Goal: Task Accomplishment & Management: Complete application form

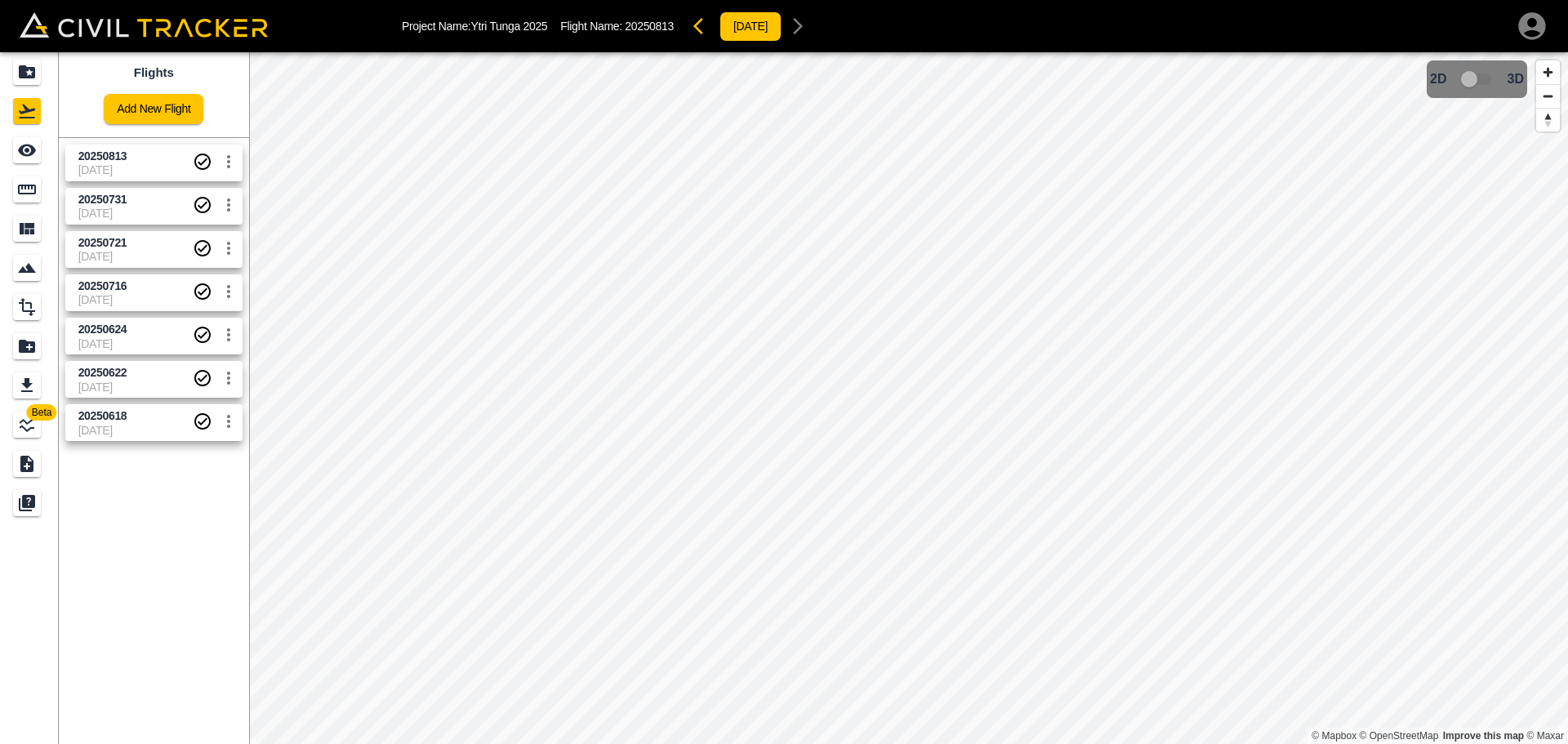
click at [141, 163] on span "[DATE]" at bounding box center [135, 170] width 115 height 13
click at [146, 206] on span "20250731" at bounding box center [135, 199] width 115 height 15
click at [91, 152] on span "20250813" at bounding box center [103, 156] width 49 height 13
click at [1059, 30] on div "Project Name: Ytri Tunga 2025 Flight Name: 20250813 [DATE] Beta Flights Add New…" at bounding box center [784, 372] width 1568 height 744
click at [586, 743] on html "Project Name: Ytri Tunga 2025 Flight Name: 20250813 [DATE] Beta Flights Add New…" at bounding box center [784, 372] width 1568 height 744
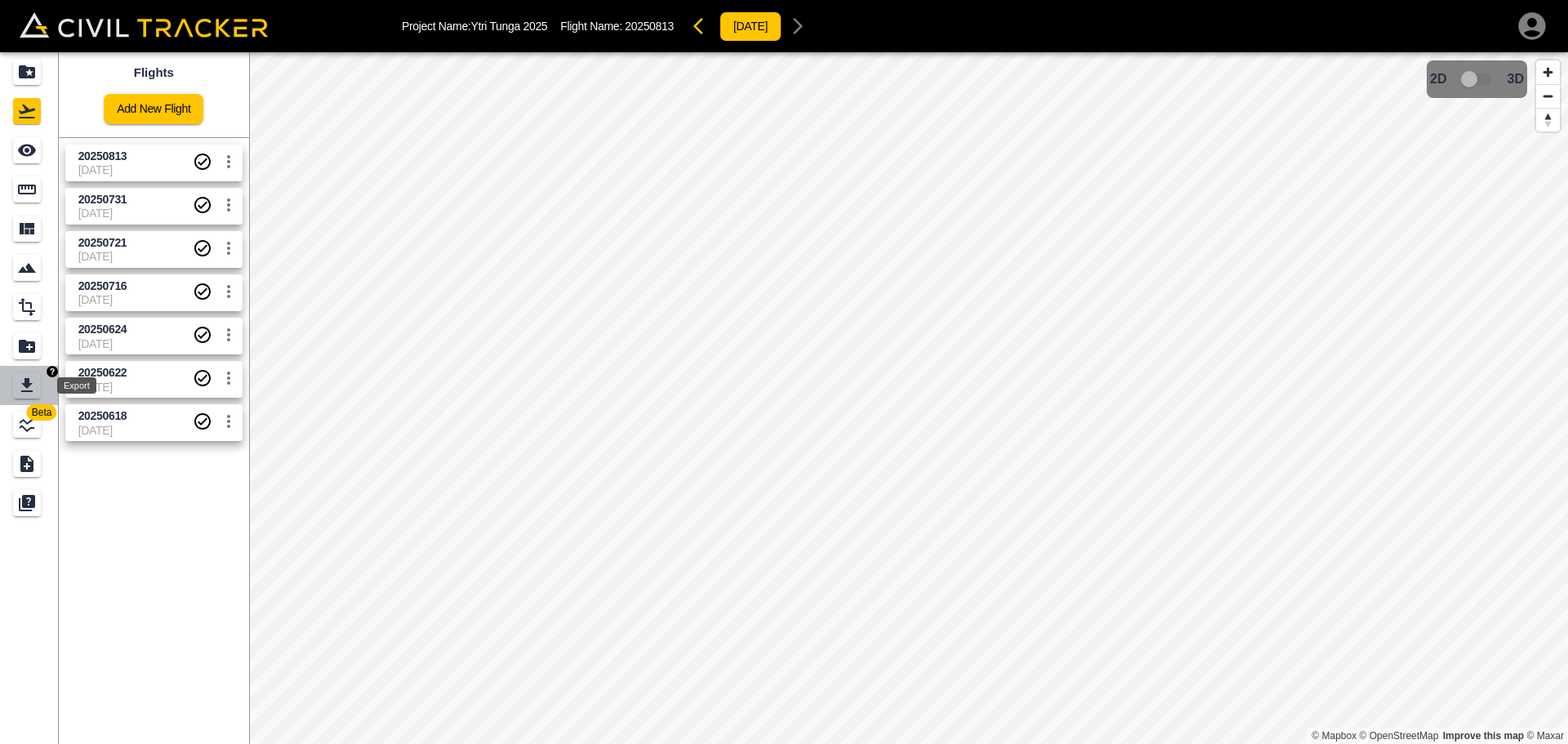
click at [38, 381] on div "Export" at bounding box center [26, 385] width 28 height 26
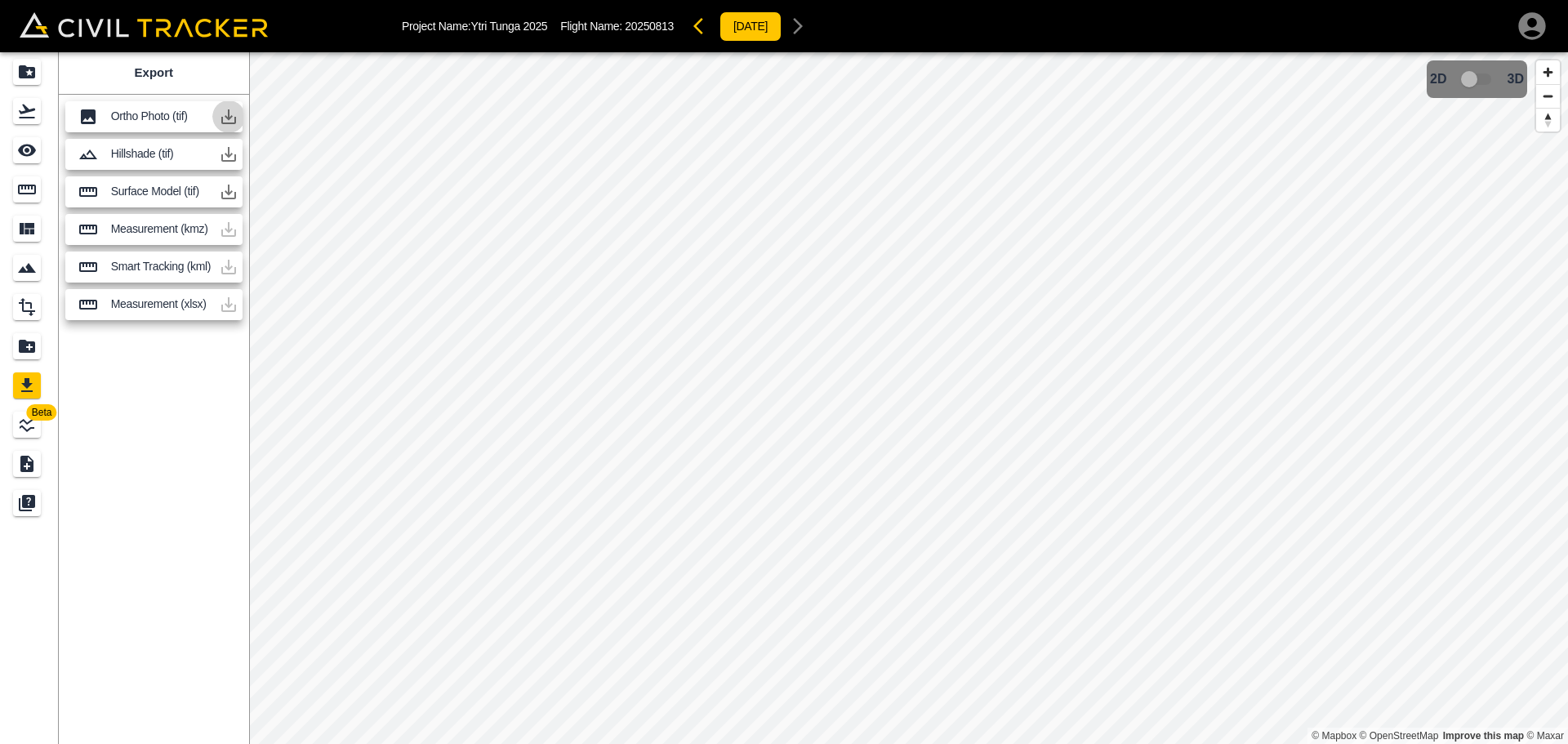
click at [228, 118] on icon "button" at bounding box center [229, 116] width 14 height 14
click at [205, 440] on div "Export Ortho Photo (tif) Hillshade (tif) Surface Model (tif) Measurement (kmz) …" at bounding box center [153, 398] width 190 height 692
click at [15, 71] on div "Projects" at bounding box center [26, 71] width 28 height 26
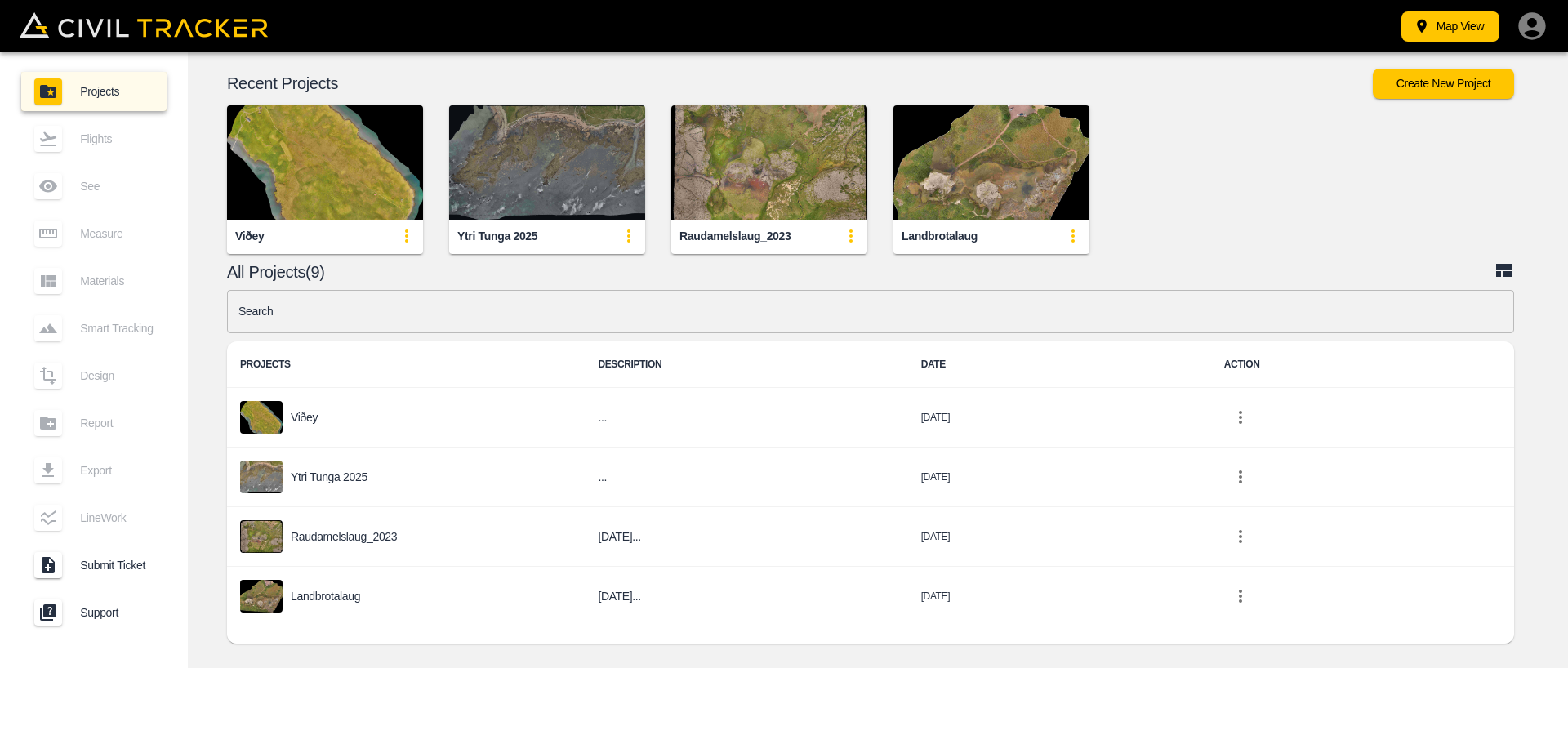
click at [467, 153] on img "button" at bounding box center [546, 162] width 196 height 115
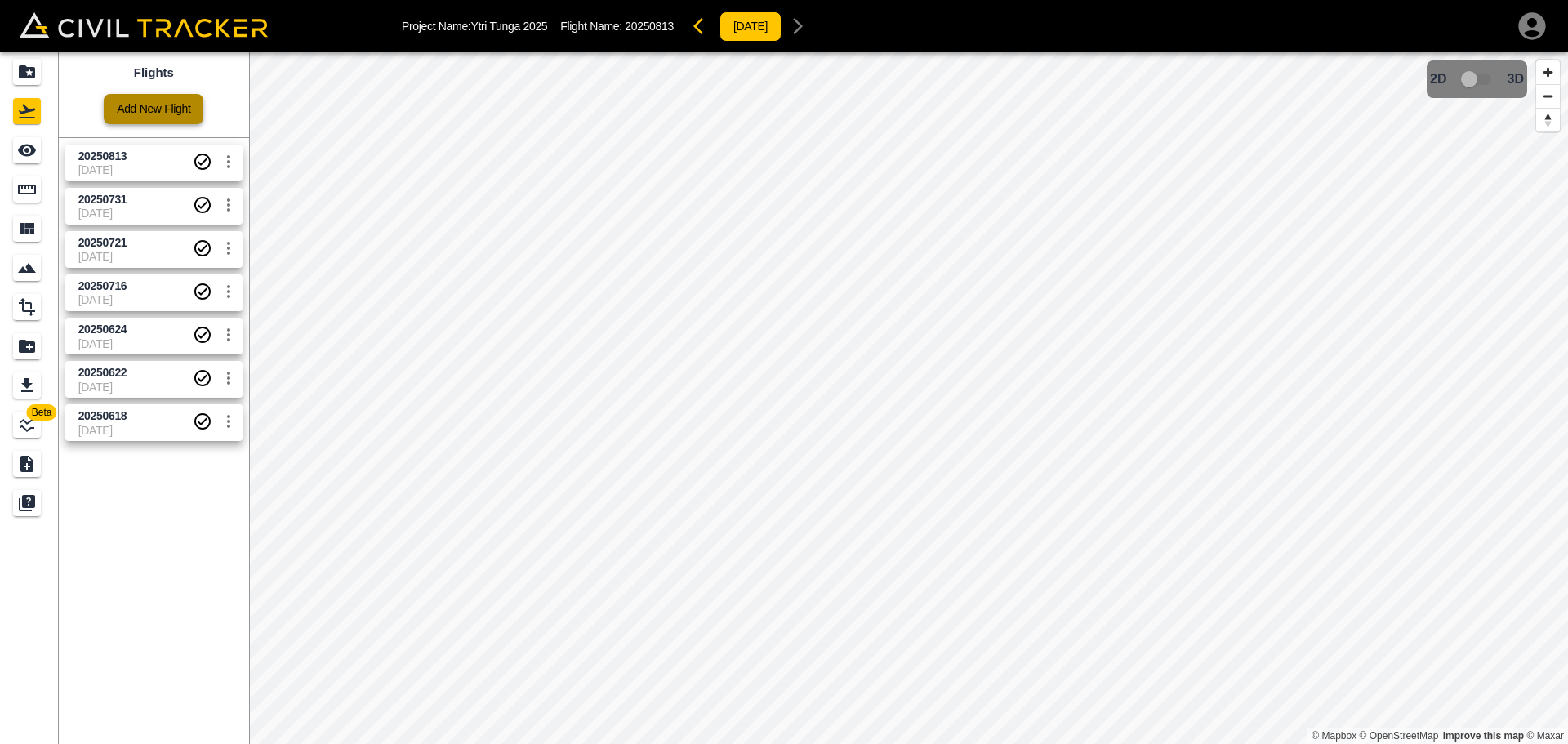
click at [184, 109] on link "Add New Flight" at bounding box center [153, 109] width 100 height 31
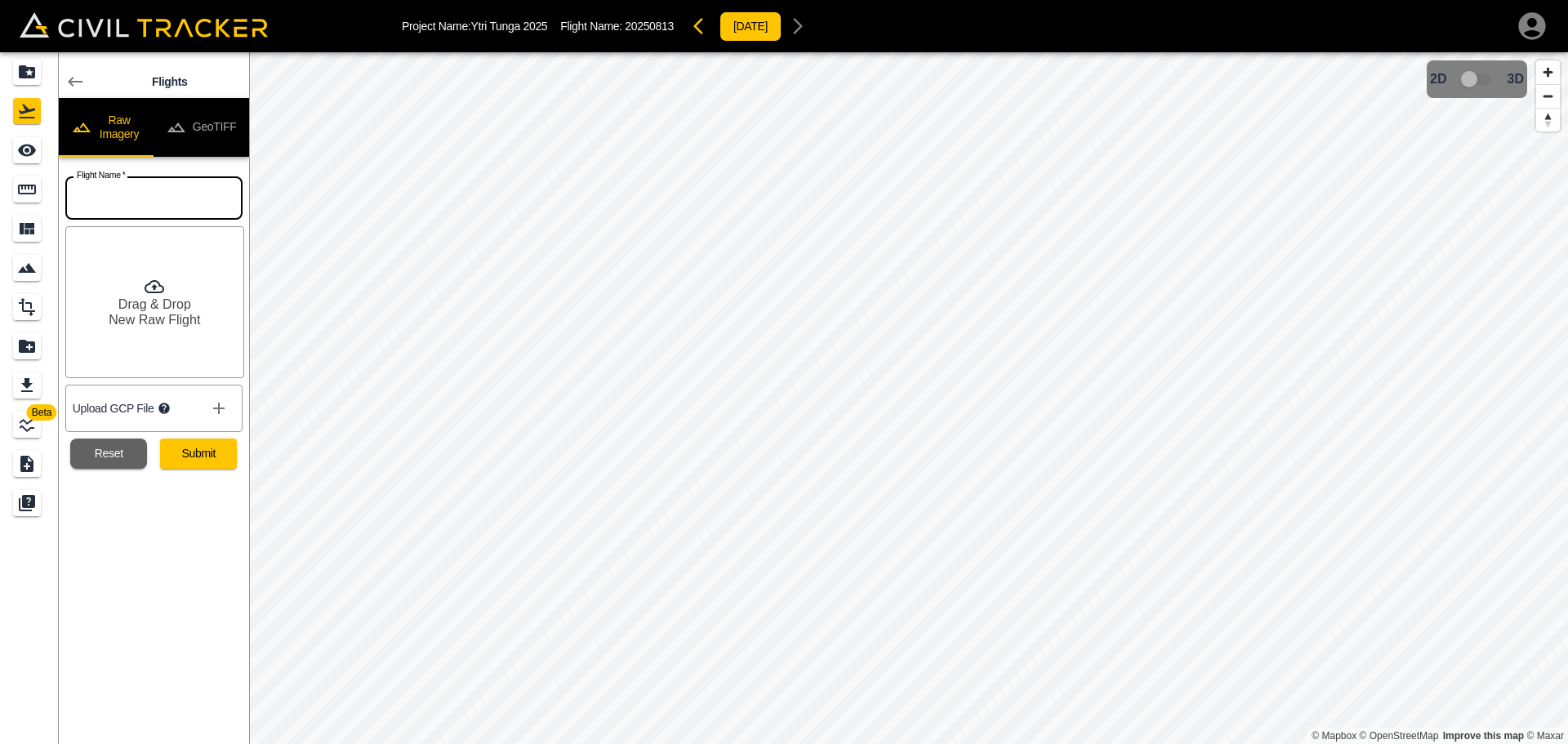
click at [159, 205] on input "text" at bounding box center [153, 198] width 178 height 43
click at [145, 200] on input "20250813" at bounding box center [153, 198] width 178 height 43
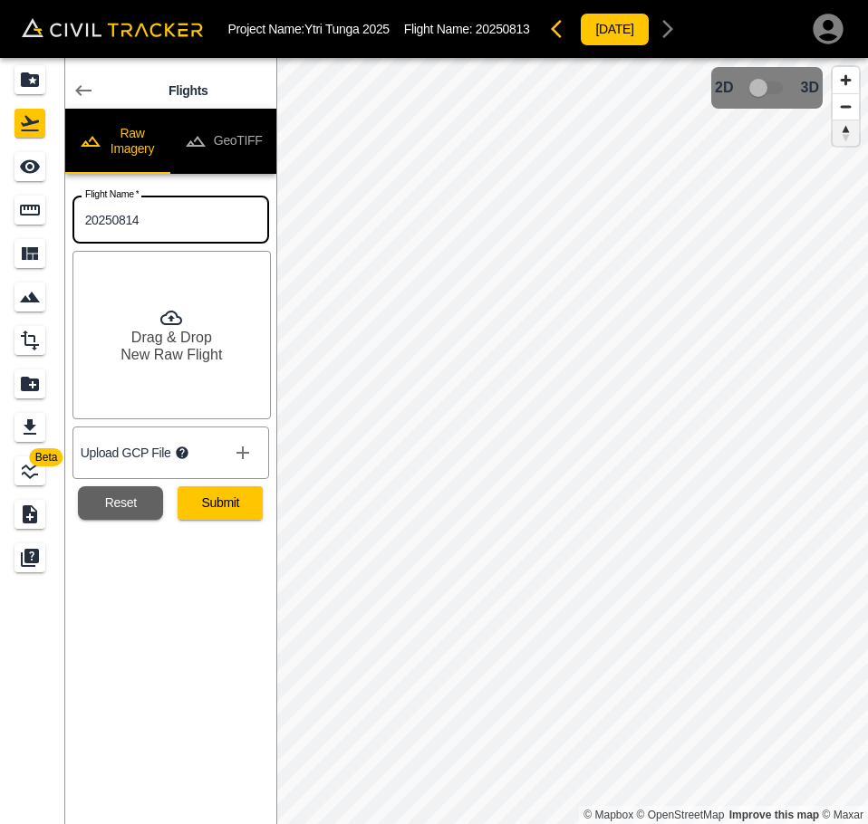
type input "20250814"
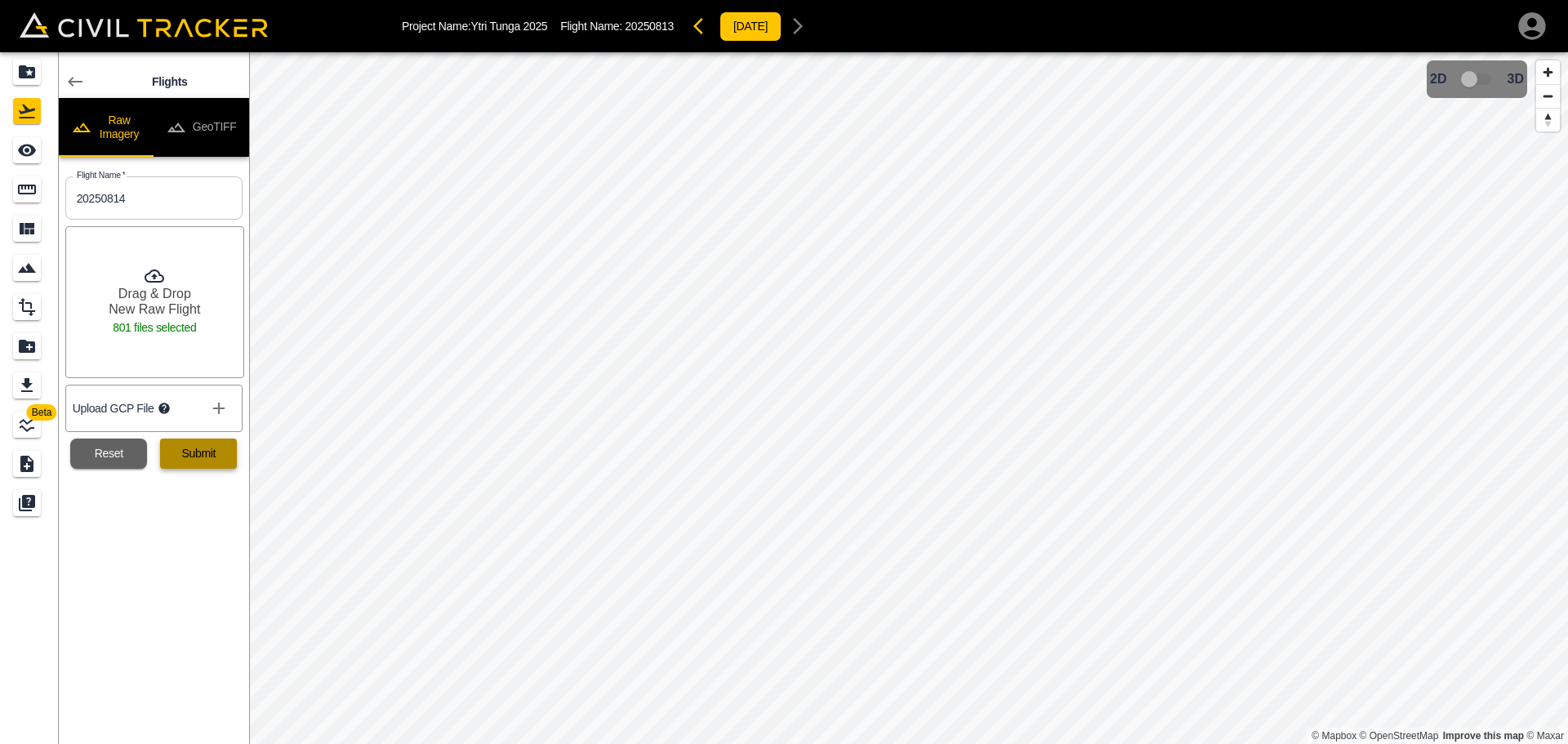
click at [217, 464] on button "Submit" at bounding box center [198, 454] width 77 height 31
